Goal: Task Accomplishment & Management: Complete application form

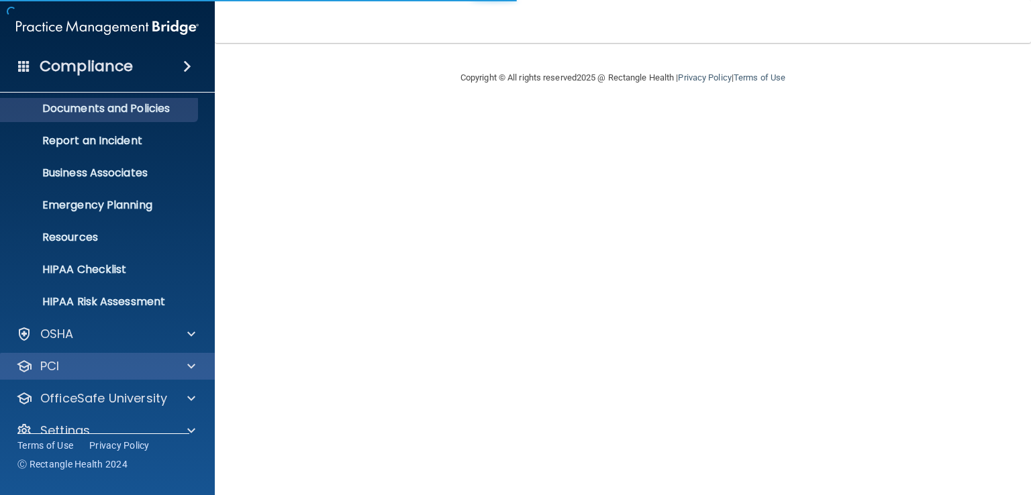
scroll to position [62, 0]
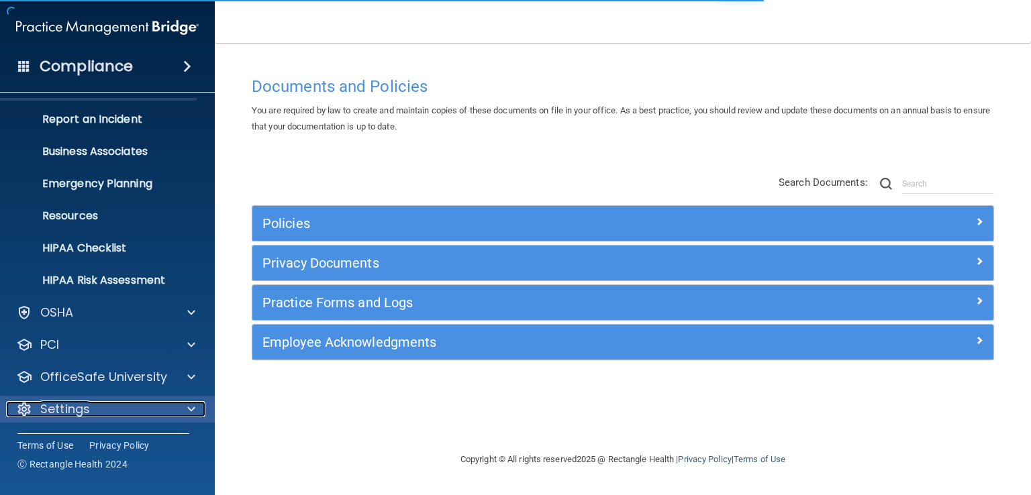
click at [156, 416] on div "Settings" at bounding box center [89, 409] width 166 height 16
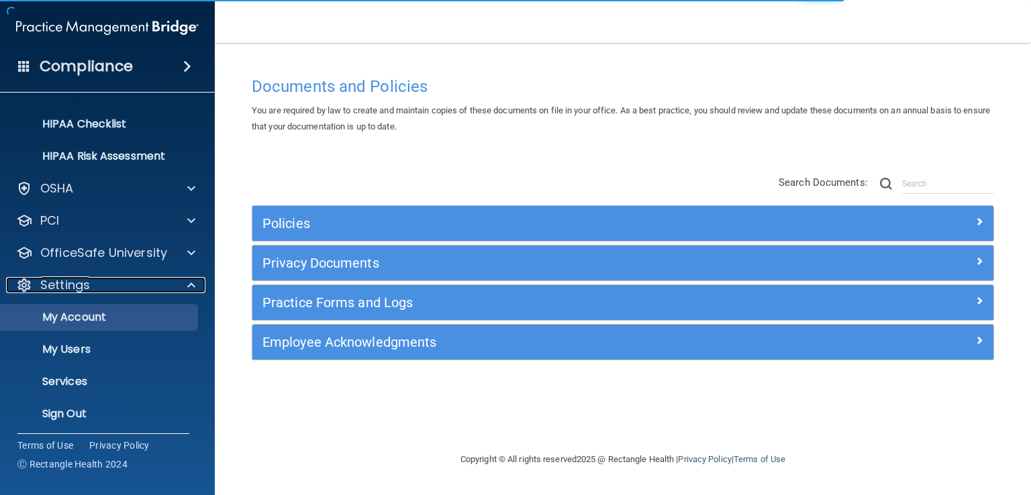
scroll to position [190, 0]
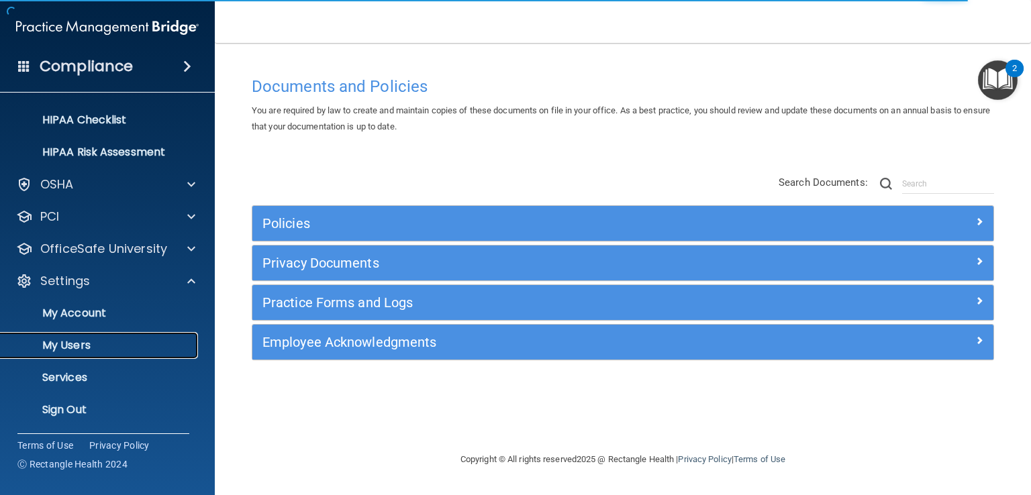
click at [111, 347] on p "My Users" at bounding box center [100, 345] width 183 height 13
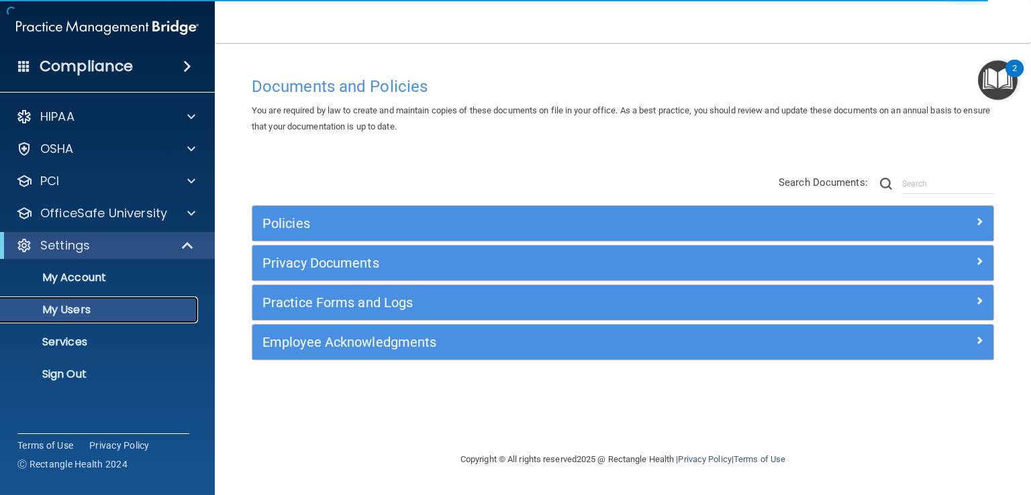
click at [119, 307] on p "My Users" at bounding box center [100, 309] width 183 height 13
select select "20"
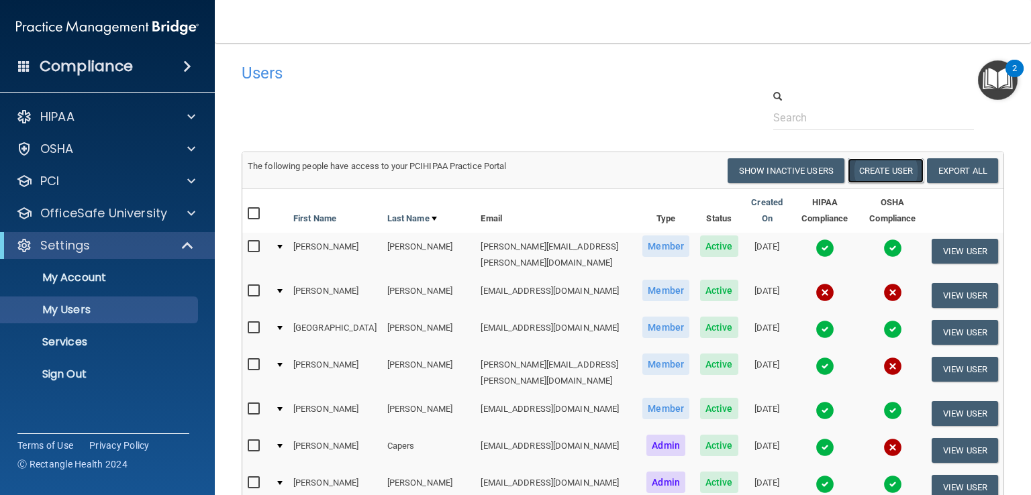
click at [863, 170] on button "Create User" at bounding box center [886, 170] width 76 height 25
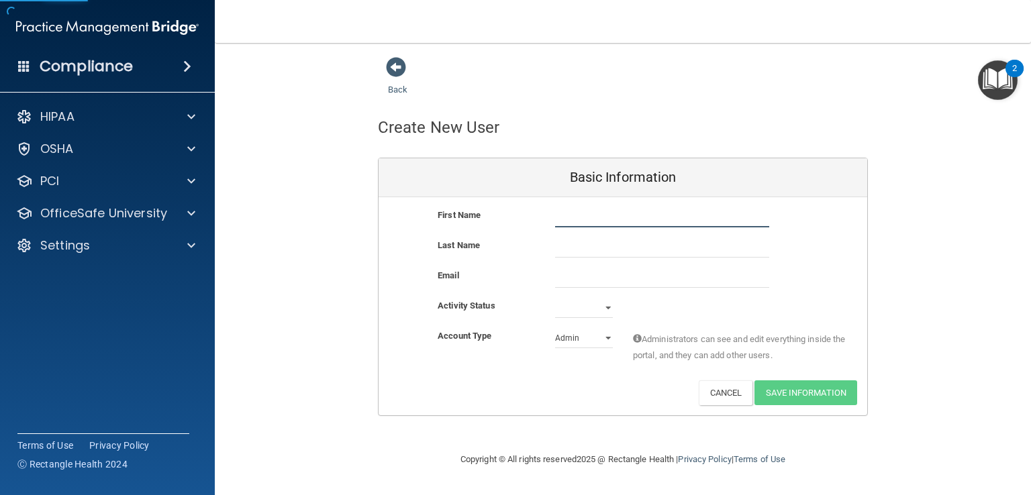
click at [577, 215] on input "text" at bounding box center [662, 217] width 214 height 20
type input "Katelyn"
click at [562, 244] on input "text" at bounding box center [662, 248] width 214 height 20
type input "[PERSON_NAME]"
click at [561, 279] on input "email" at bounding box center [662, 278] width 214 height 20
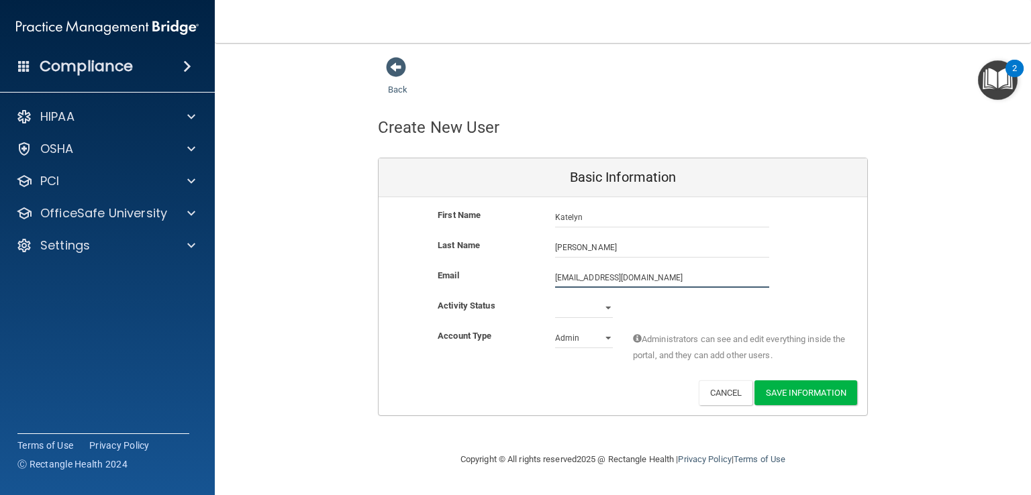
type input "[EMAIL_ADDRESS][DOMAIN_NAME]"
click at [604, 309] on select "Active Inactive" at bounding box center [584, 311] width 58 height 20
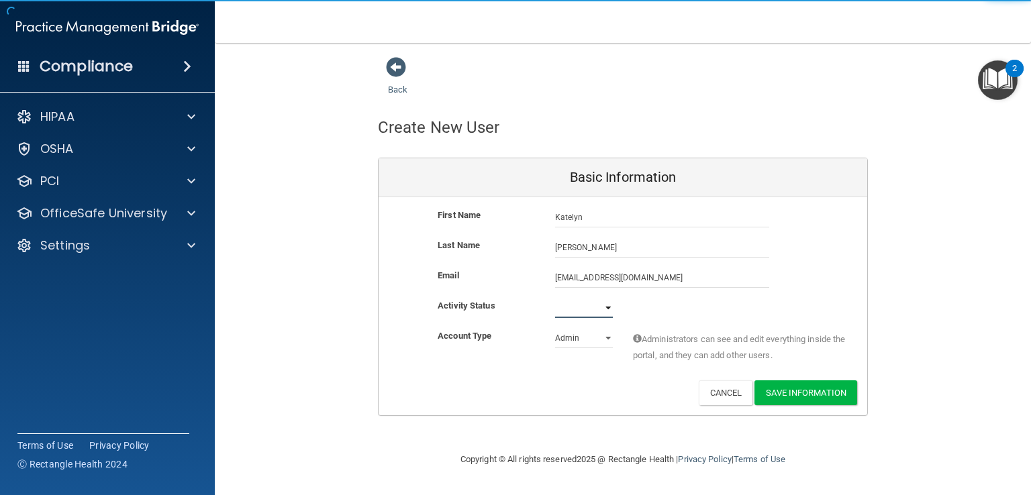
select select "active"
click at [555, 298] on select "Active Inactive" at bounding box center [584, 308] width 58 height 20
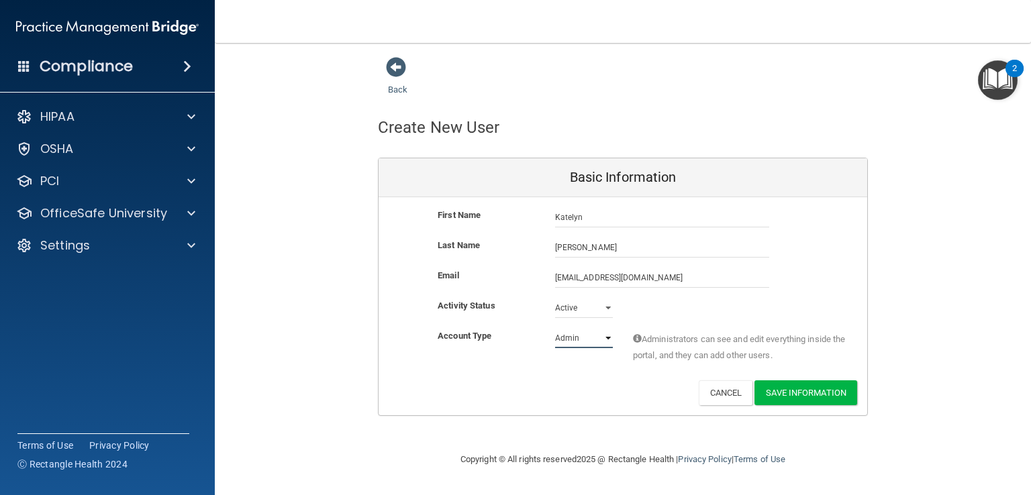
click at [599, 341] on select "Admin Member" at bounding box center [584, 338] width 58 height 20
select select "practice_member"
click at [555, 328] on select "Admin Member" at bounding box center [584, 338] width 58 height 20
click at [795, 389] on button "Save Information" at bounding box center [806, 393] width 103 height 25
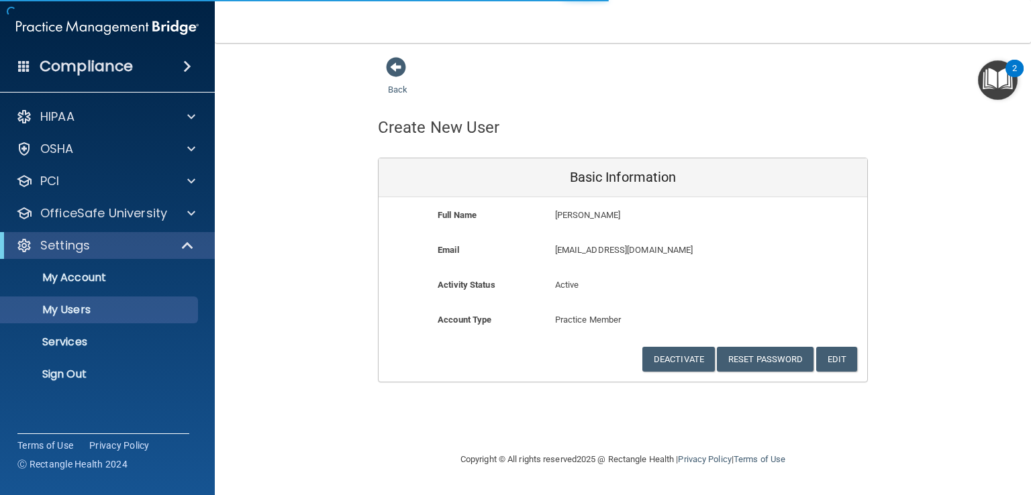
select select "20"
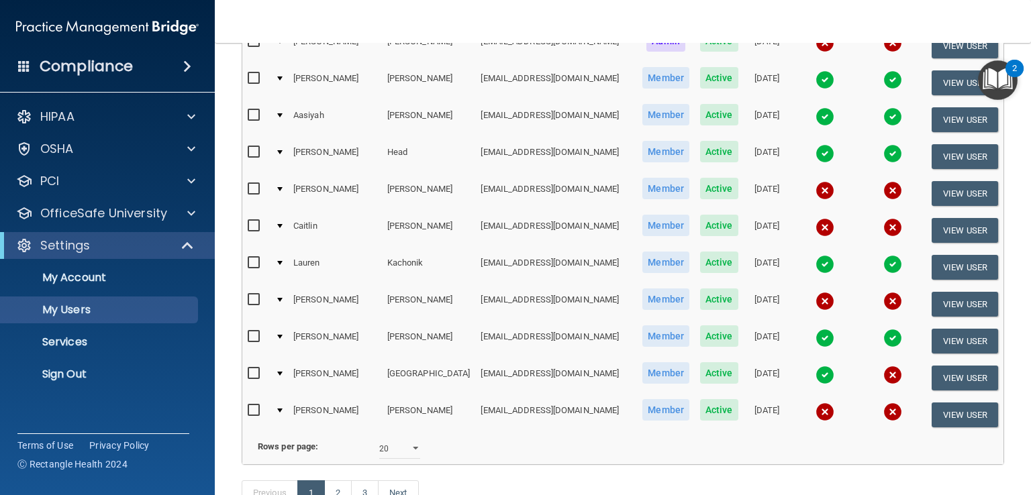
scroll to position [675, 0]
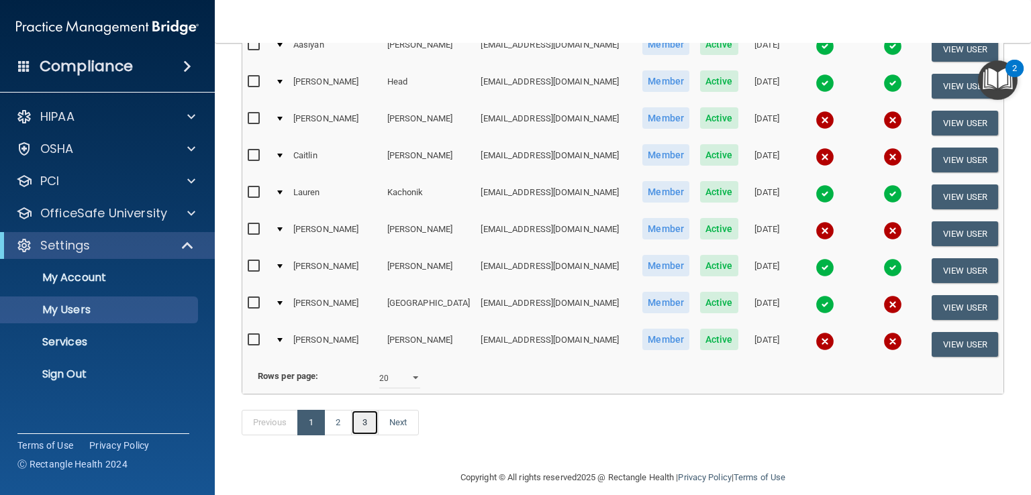
click at [354, 410] on link "3" at bounding box center [365, 423] width 28 height 26
select select "20"
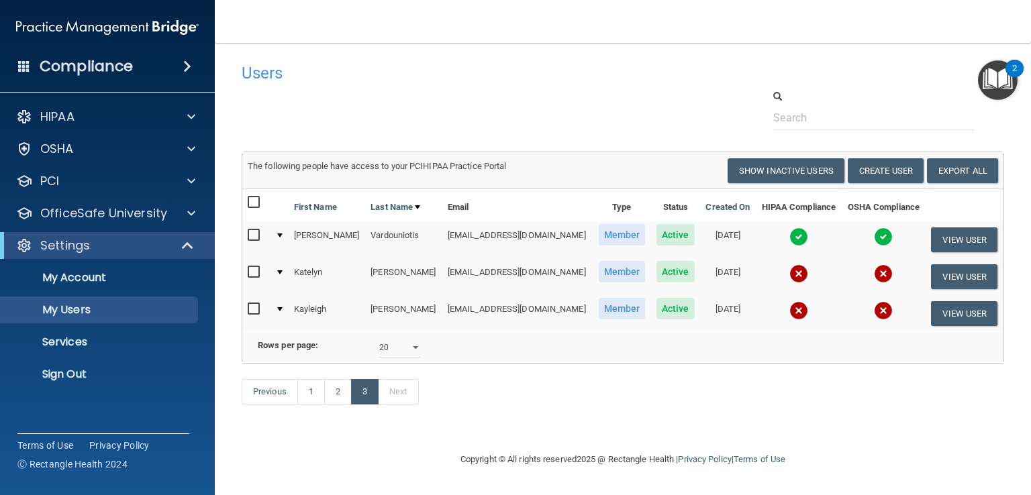
click at [251, 269] on input "checkbox" at bounding box center [255, 272] width 15 height 11
checkbox input "true"
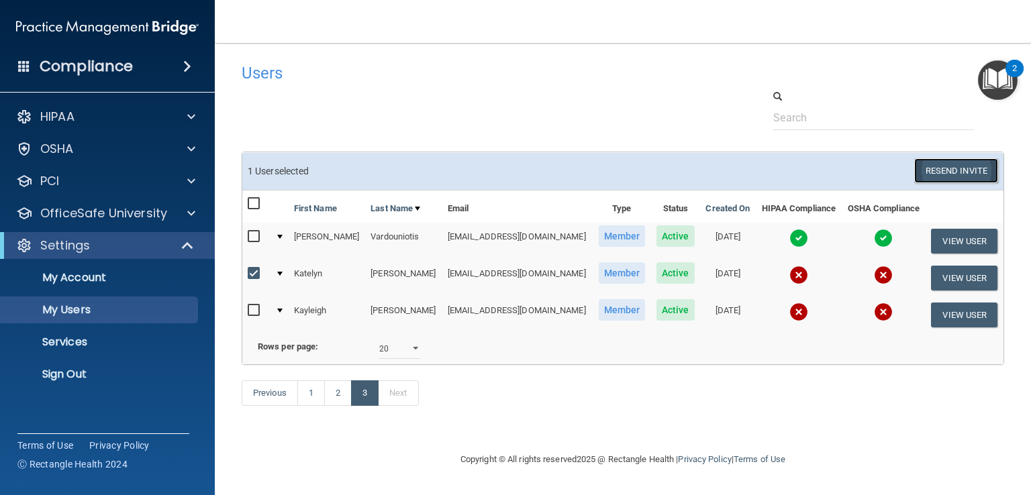
click at [957, 166] on button "Resend Invite" at bounding box center [956, 170] width 84 height 25
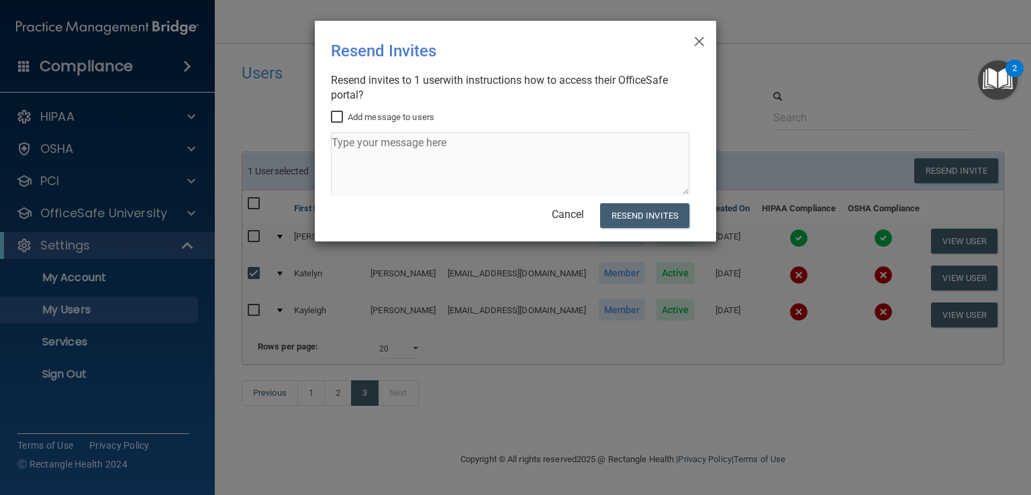
click at [338, 115] on input "Add message to users" at bounding box center [338, 117] width 15 height 11
checkbox input "true"
click at [342, 144] on textarea at bounding box center [510, 163] width 358 height 63
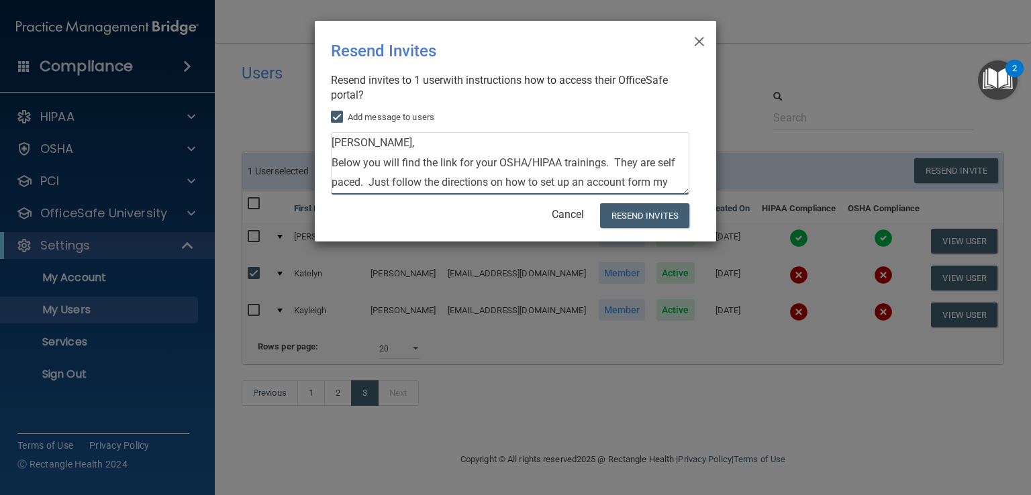
scroll to position [13, 0]
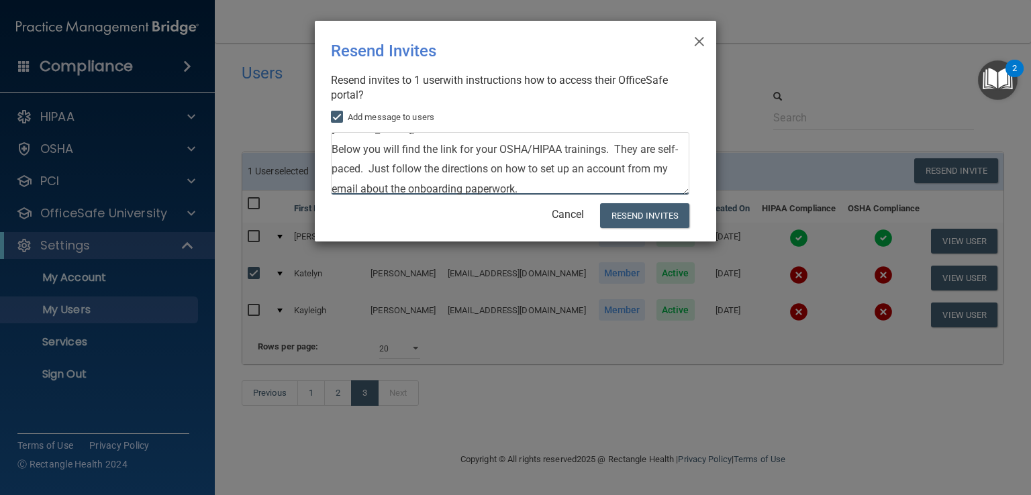
click at [534, 187] on textarea "[PERSON_NAME], Below you will find the link for your OSHA/HIPAA trainings. They…" at bounding box center [510, 163] width 358 height 63
type textarea "[PERSON_NAME], Below you will find the link for your OSHA/HIPAA trainings. They…"
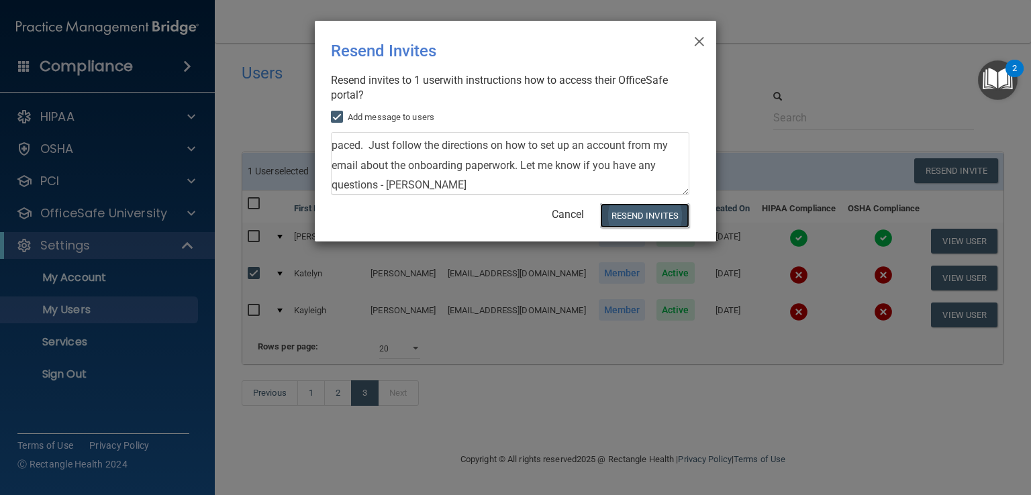
click at [661, 217] on button "Resend Invites" at bounding box center [644, 215] width 89 height 25
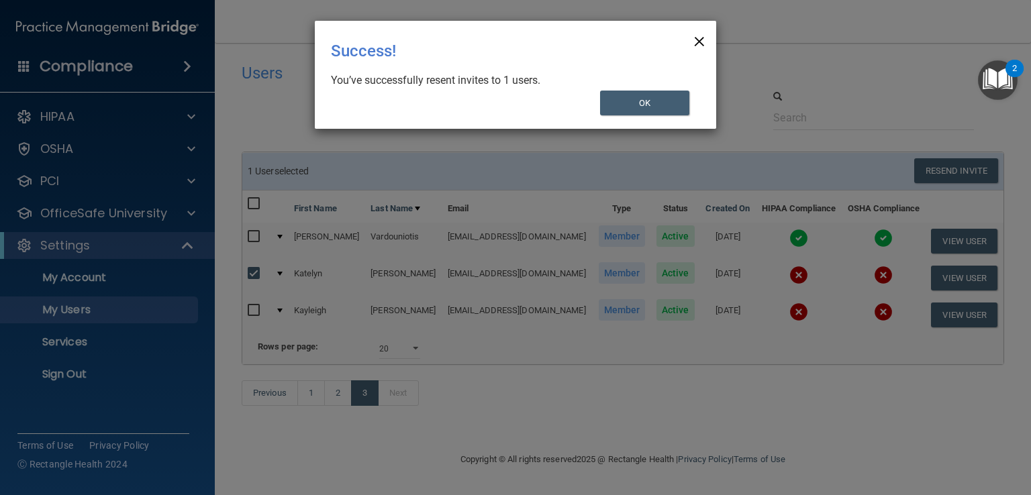
click at [695, 40] on span "×" at bounding box center [699, 39] width 12 height 27
